Goal: Task Accomplishment & Management: Manage account settings

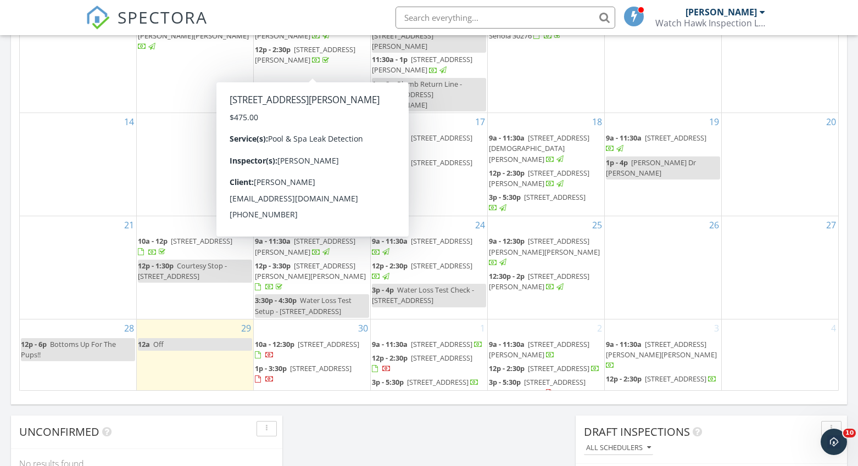
scroll to position [613, 0]
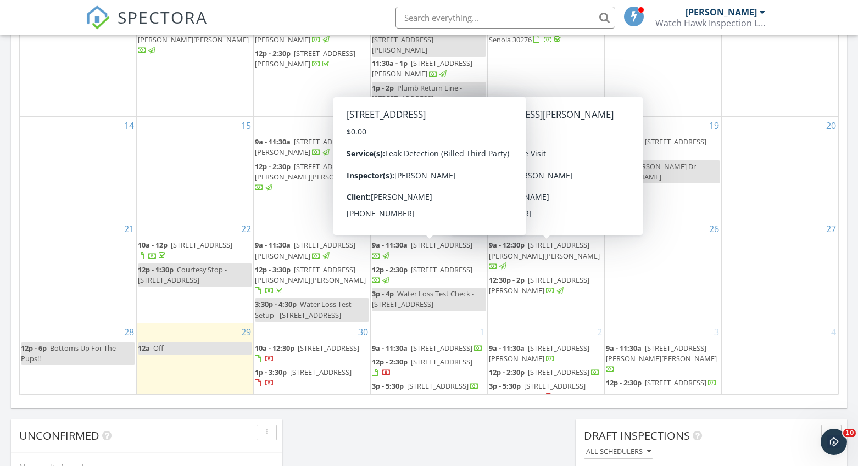
click at [84, 160] on div "14" at bounding box center [78, 168] width 116 height 103
